Goal: Task Accomplishment & Management: Submit feedback/report problem

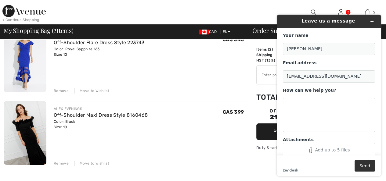
click at [190, 103] on div "[PERSON_NAME] EVENINGS Off-Shoulder Maxi Dress Style 8160468 Color: Black Size:…" at bounding box center [151, 133] width 195 height 65
click at [189, 107] on div "[PERSON_NAME] EVENINGS Off-Shoulder Maxi Dress Style 8160468 Color: Black Size:…" at bounding box center [151, 118] width 195 height 24
click at [242, 8] on div "< Continue Shopping [PERSON_NAME] Hi, [PERSON_NAME]! My Info Orders My Addresse…" at bounding box center [193, 12] width 386 height 24
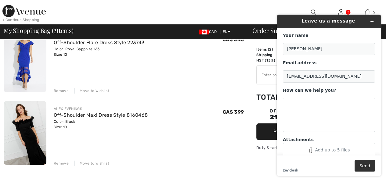
click at [242, 8] on div "< Continue Shopping [PERSON_NAME] Hi, [PERSON_NAME]! My Info Orders My Addresse…" at bounding box center [193, 12] width 386 height 24
click at [340, 9] on img at bounding box center [340, 12] width 5 height 7
click at [339, 12] on div "Leave us a message Your name [PERSON_NAME] Email address [EMAIL_ADDRESS][DOMAIN…" at bounding box center [329, 95] width 114 height 171
